Goal: Task Accomplishment & Management: Use online tool/utility

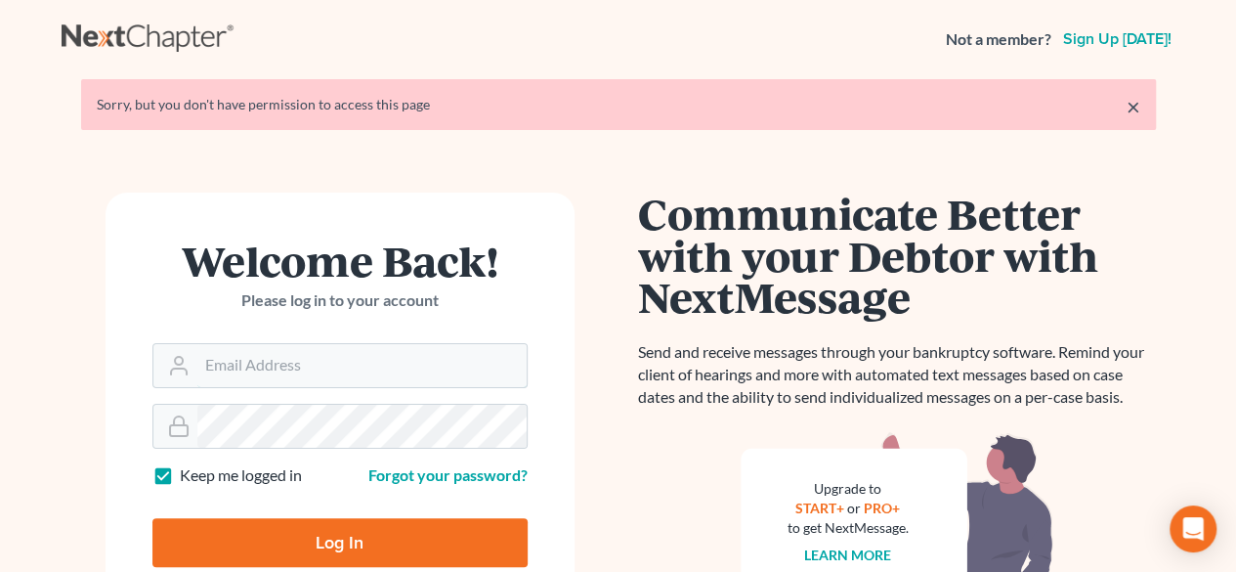
type input "[EMAIL_ADDRESS][DOMAIN_NAME]"
click at [335, 542] on input "Log In" at bounding box center [339, 542] width 375 height 49
type input "Thinking..."
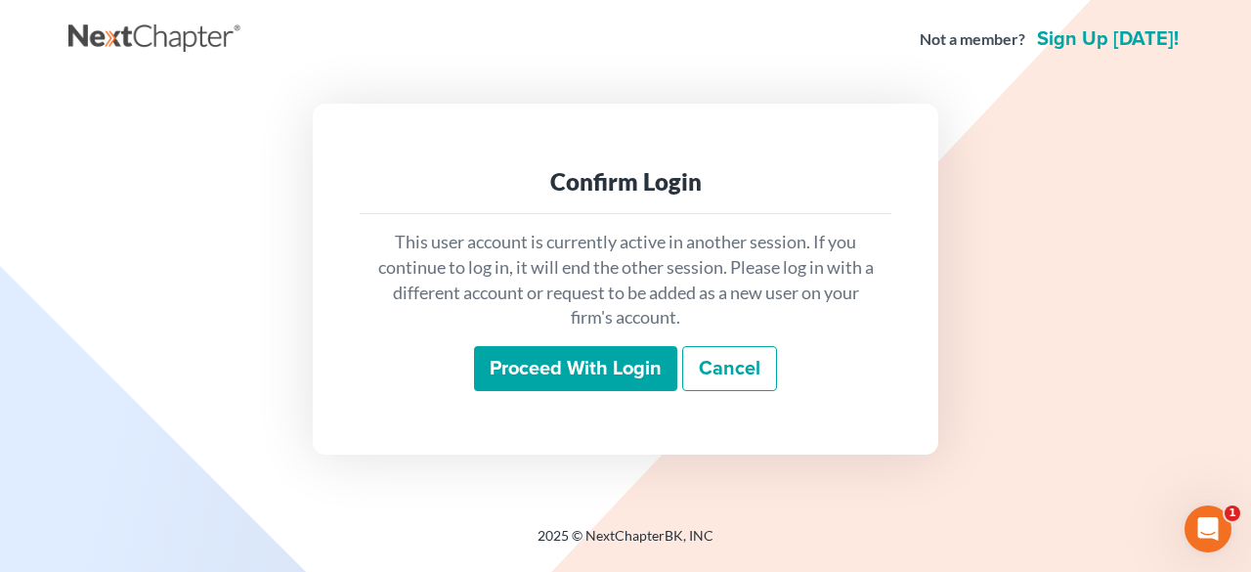
click at [599, 357] on input "Proceed with login" at bounding box center [575, 368] width 203 height 45
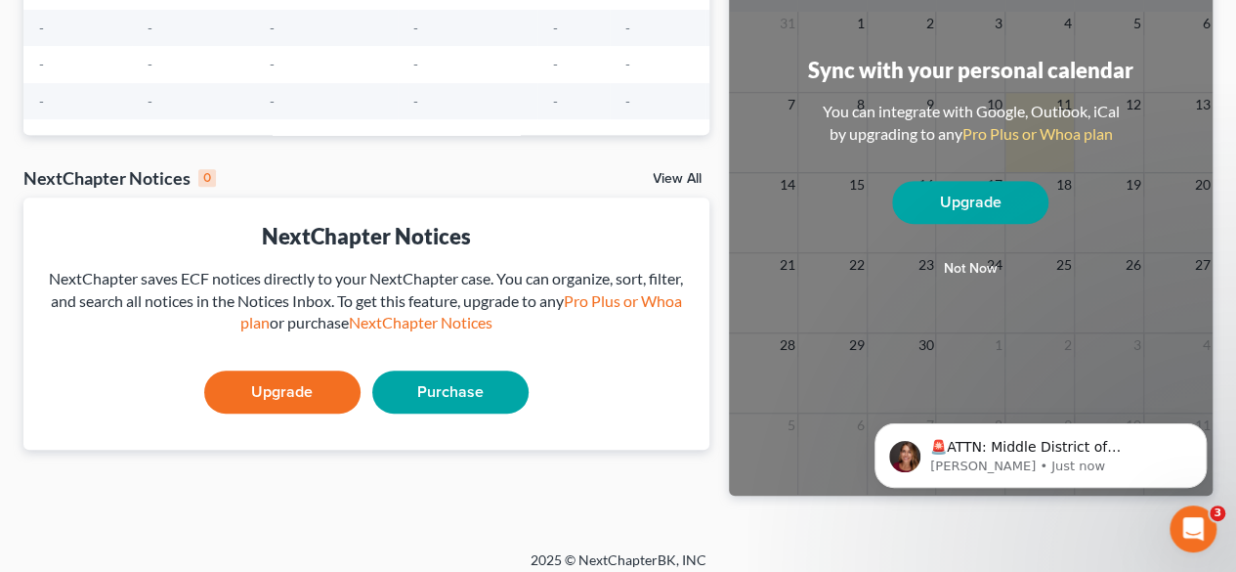
scroll to position [446, 0]
